Goal: Information Seeking & Learning: Learn about a topic

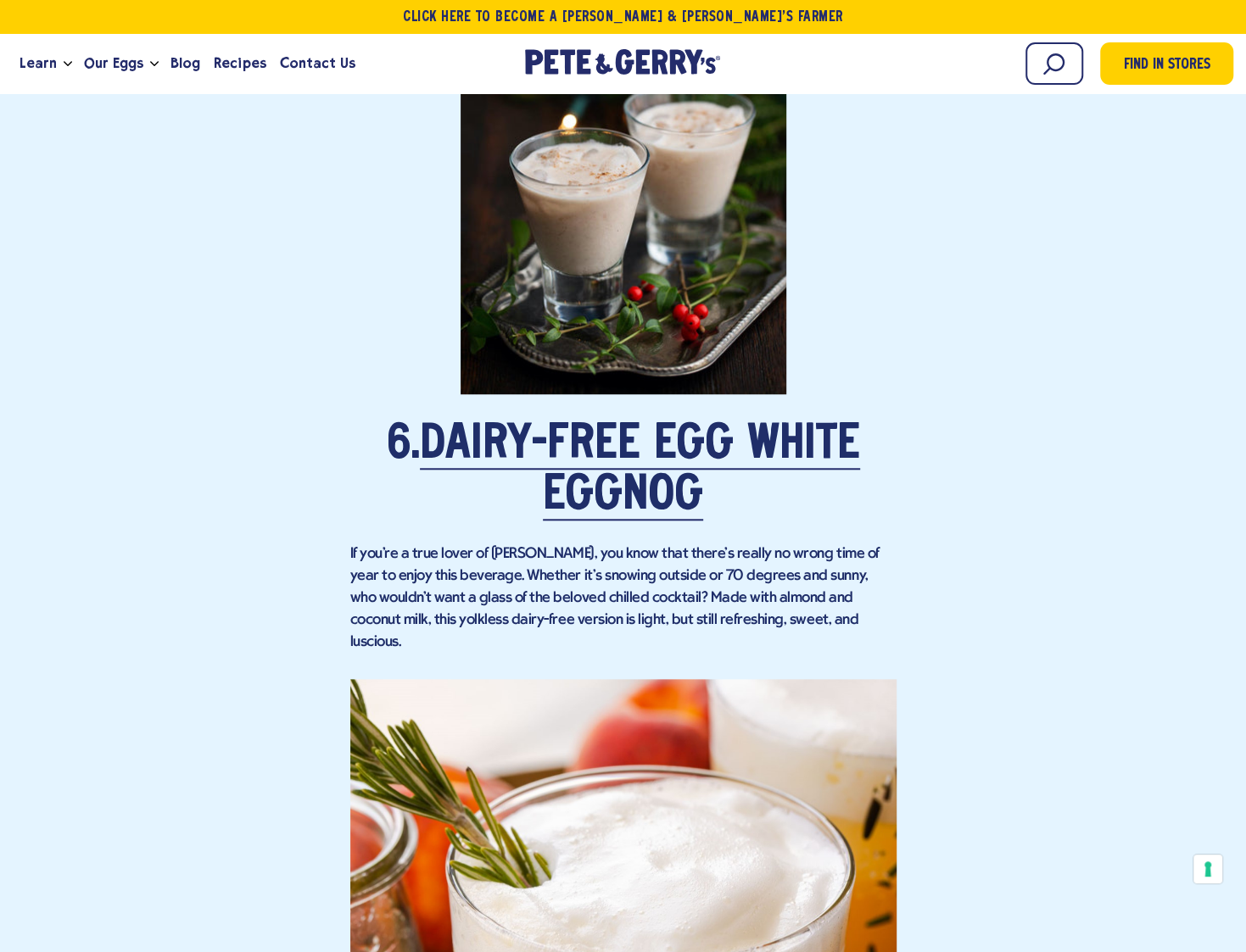
scroll to position [4748, 0]
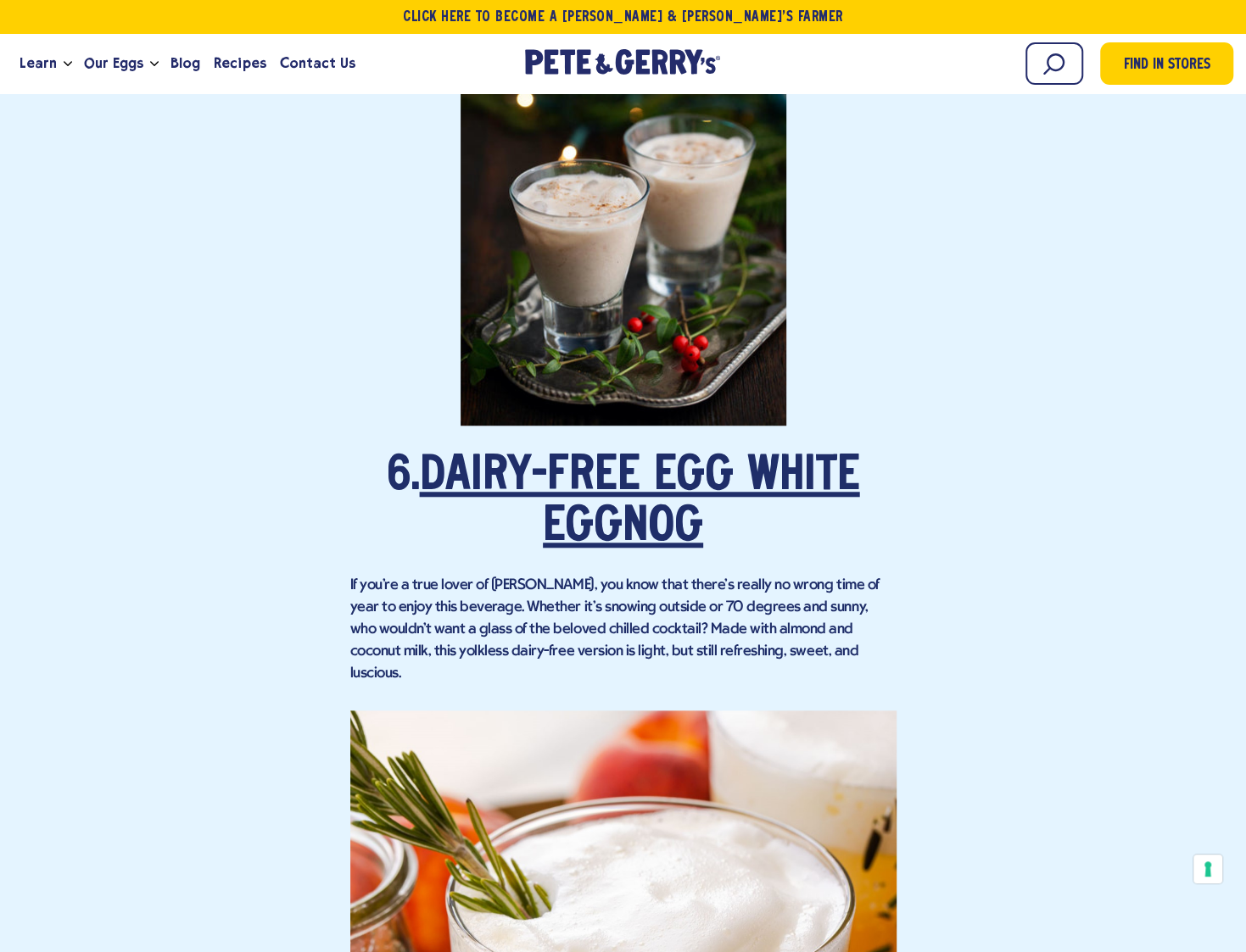
click at [618, 469] on link "Dairy-Free Egg White Eggnog" at bounding box center [640, 502] width 440 height 98
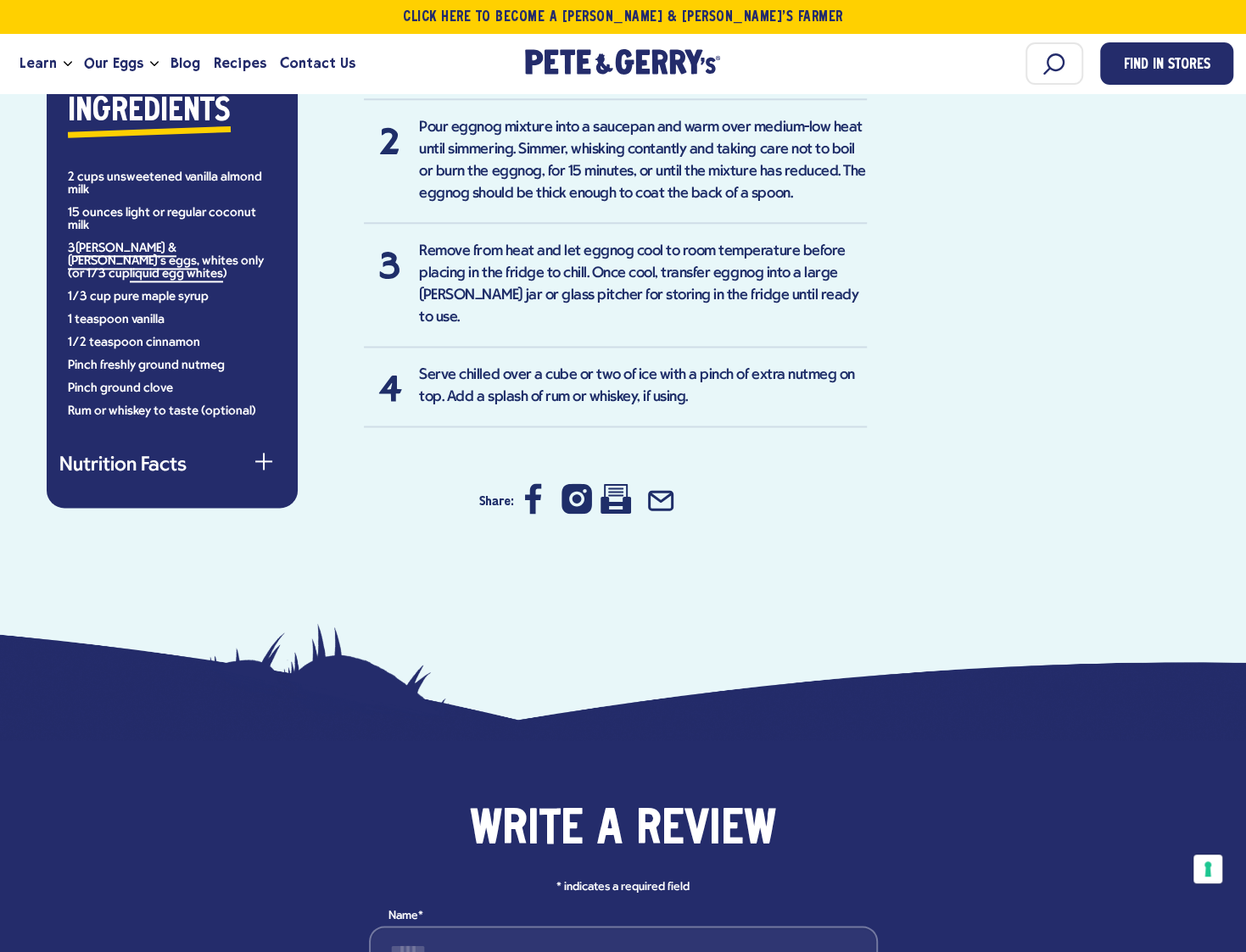
scroll to position [1283, 0]
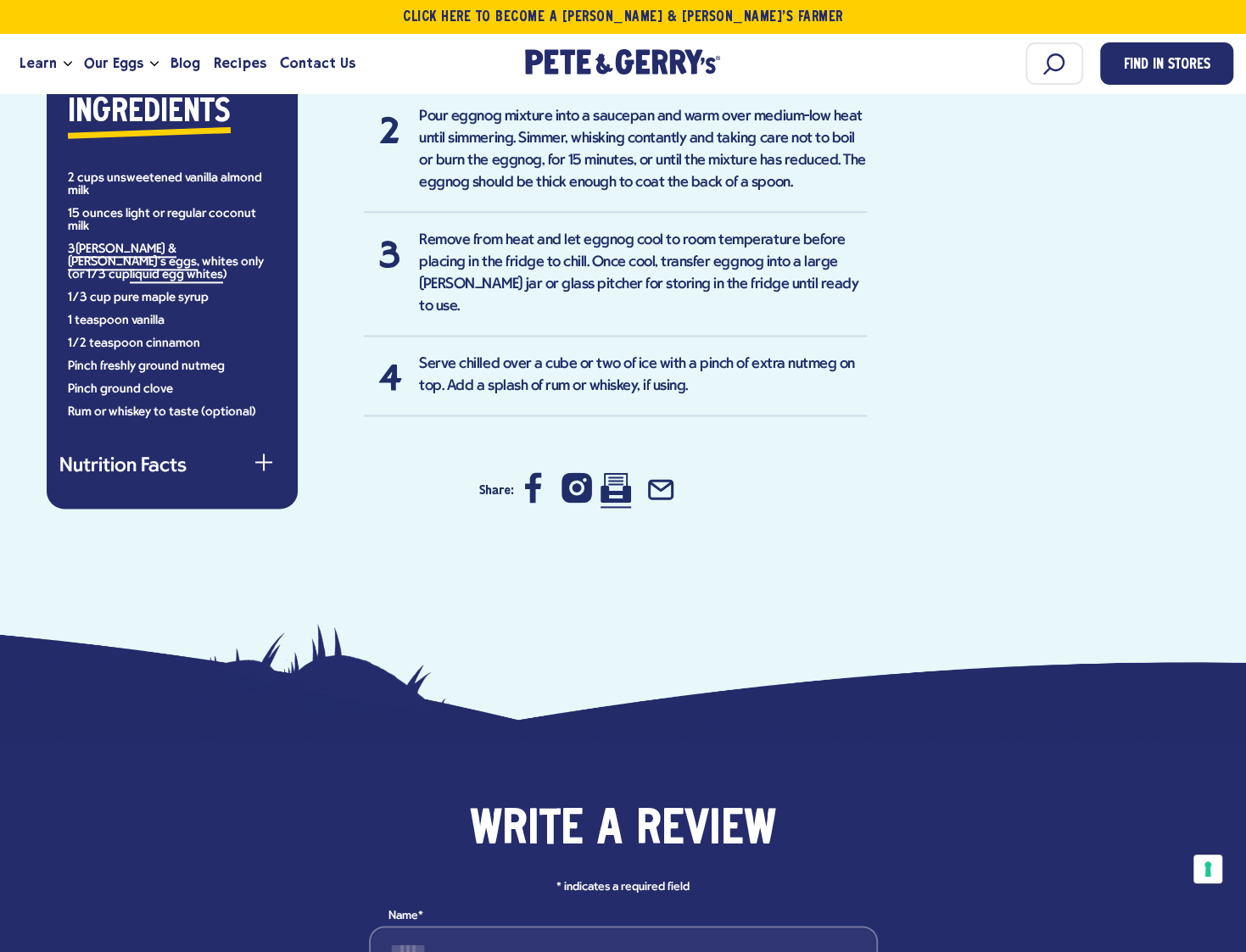
click at [611, 472] on icon at bounding box center [616, 487] width 30 height 30
click at [620, 472] on icon at bounding box center [616, 487] width 30 height 30
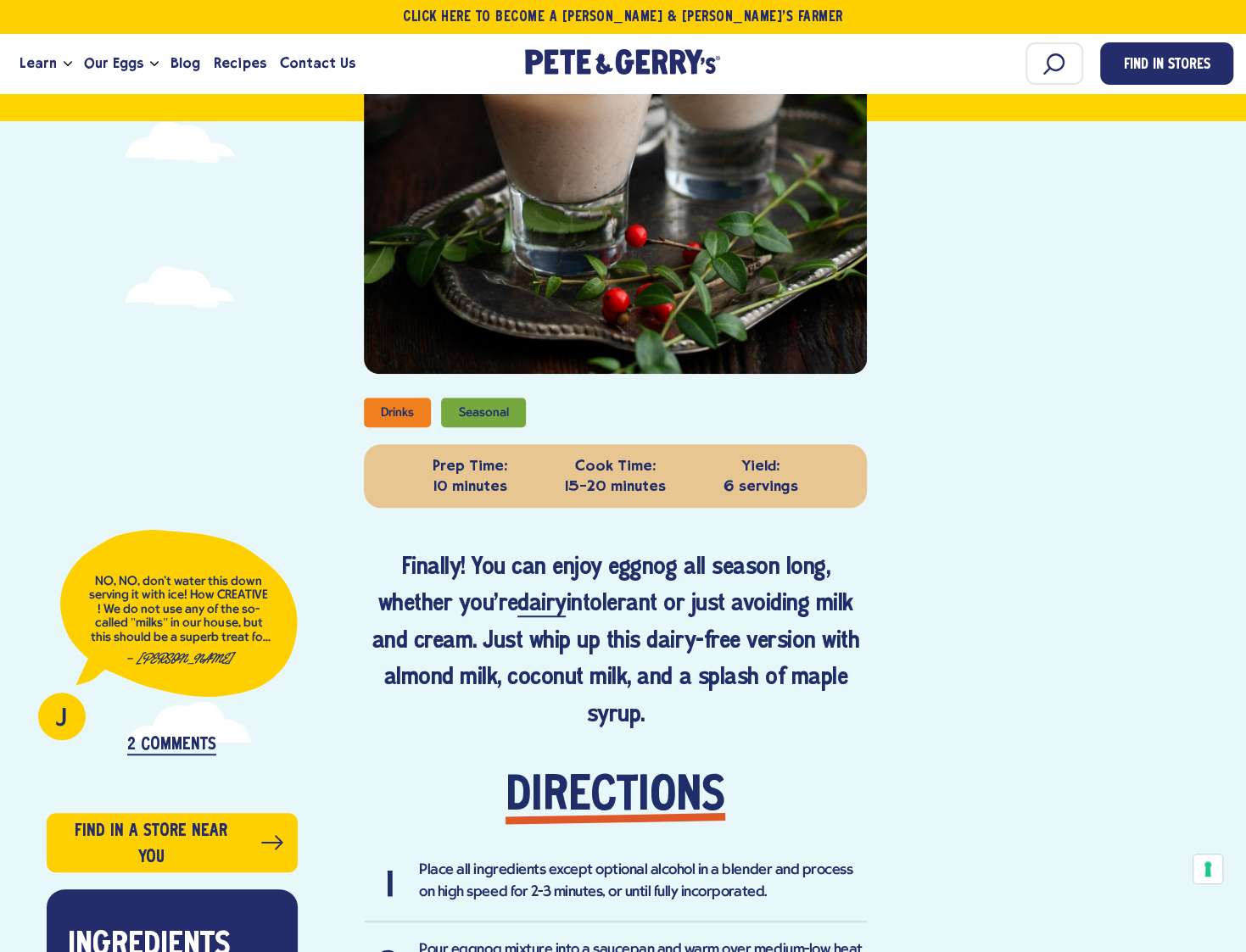
scroll to position [265, 0]
